Goal: Information Seeking & Learning: Learn about a topic

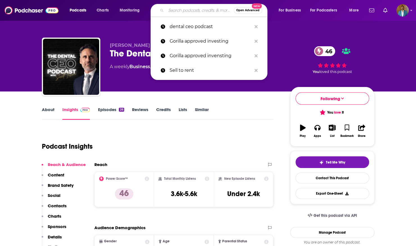
click at [182, 10] on input "Search podcasts, credits, & more..." at bounding box center [200, 10] width 68 height 9
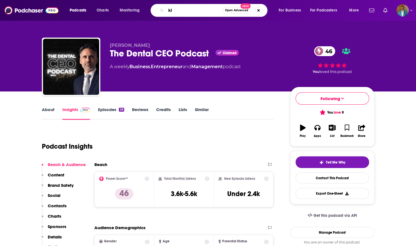
type input "k"
type input "little back dress"
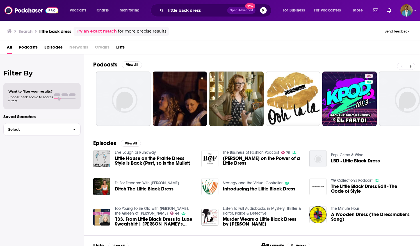
scroll to position [2, 0]
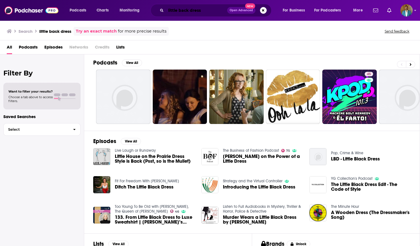
click at [207, 9] on input "little back dress" at bounding box center [196, 10] width 61 height 9
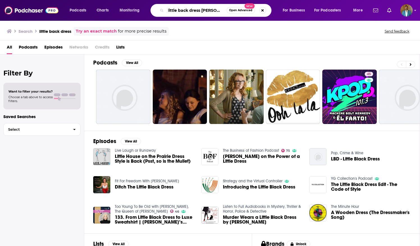
scroll to position [0, 3]
type input "little back dress [PERSON_NAME]"
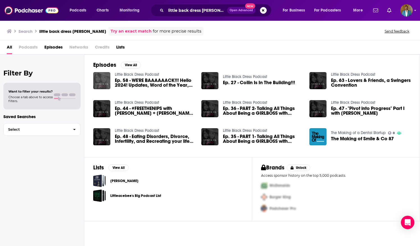
click at [104, 79] on img "Ep. 58 - WE'RE BAAAAAACK!!! Hello 2024! Updates, Word of the Year, Mod 90, and …" at bounding box center [101, 80] width 17 height 17
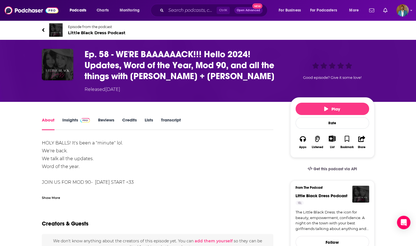
click at [75, 30] on span "Little Black Dress Podcast" at bounding box center [97, 32] width 58 height 5
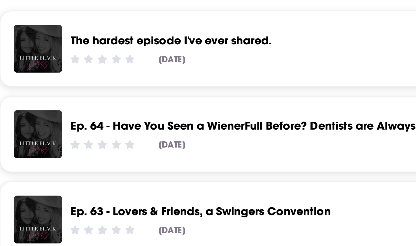
scroll to position [158, 0]
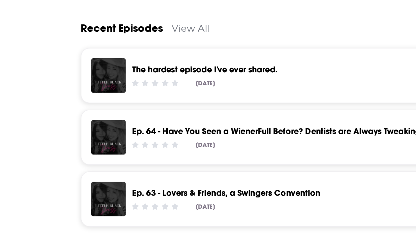
click at [153, 178] on link "Ep. 63 - Lovers & Friends, a Swingers Convention" at bounding box center [117, 178] width 97 height 5
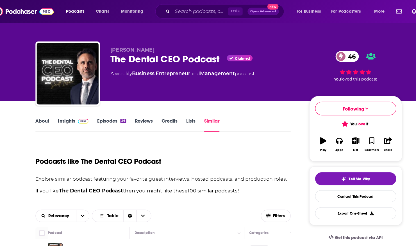
click at [114, 108] on link "Episodes 26" at bounding box center [111, 113] width 26 height 13
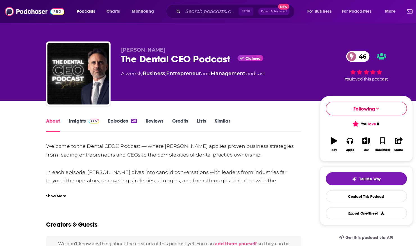
click at [109, 107] on link "Episodes 26" at bounding box center [111, 113] width 26 height 13
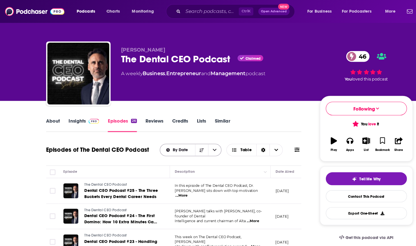
click at [161, 138] on span "By Date" at bounding box center [165, 136] width 16 height 4
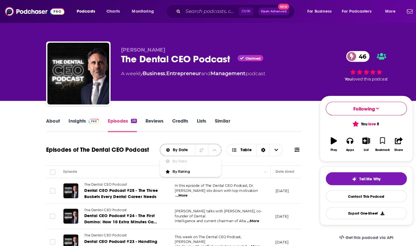
click at [161, 138] on span "By Date" at bounding box center [165, 136] width 16 height 4
click at [158, 156] on span "By Rating" at bounding box center [176, 156] width 40 height 3
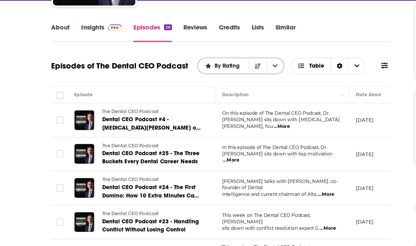
scroll to position [18, 0]
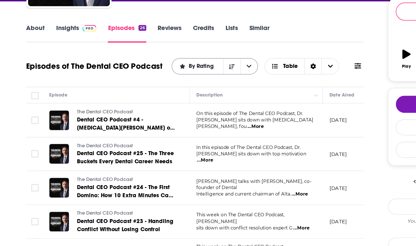
click at [152, 117] on span "By Rating" at bounding box center [159, 119] width 35 height 4
click at [163, 128] on span "By Date" at bounding box center [174, 128] width 43 height 3
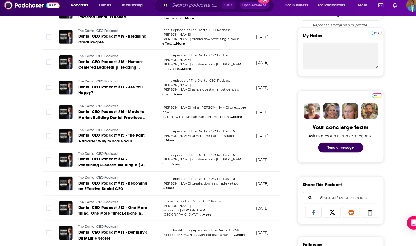
scroll to position [275, 0]
